Goal: Navigation & Orientation: Find specific page/section

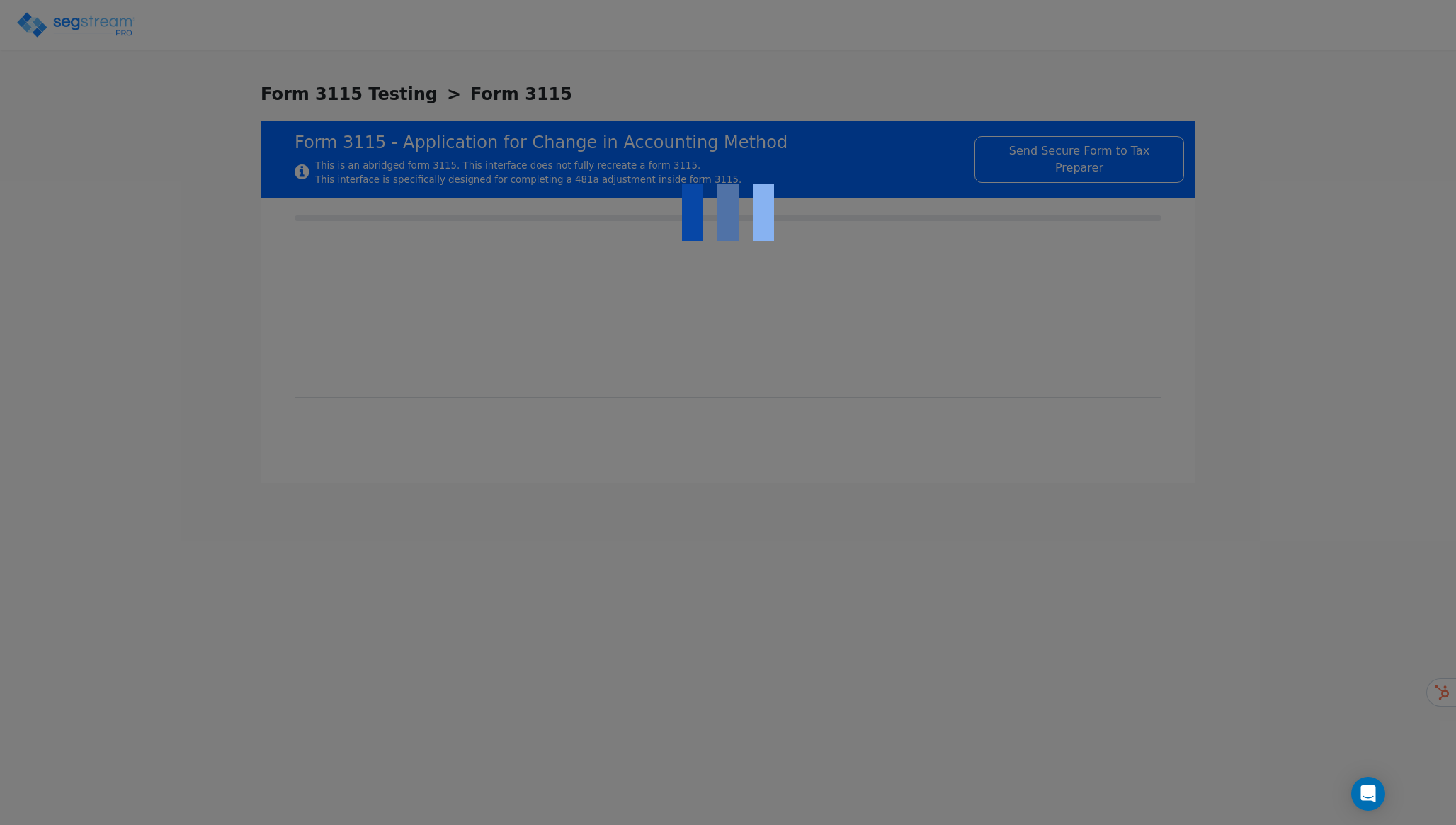
select select "Accrual"
